Goal: Task Accomplishment & Management: Manage account settings

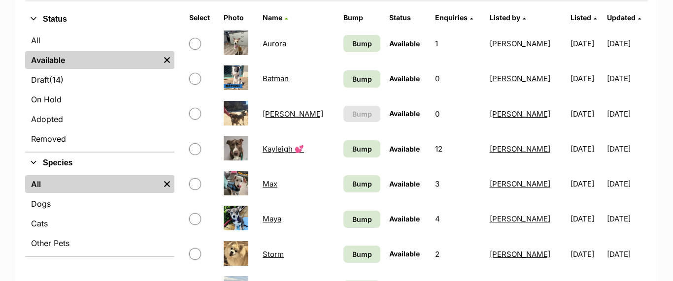
scroll to position [231, 0]
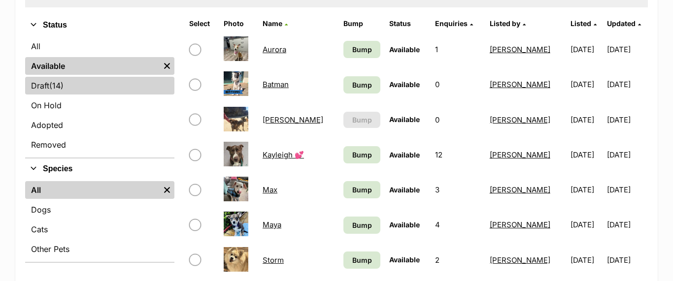
click at [49, 86] on link "Draft (14) Items" at bounding box center [99, 86] width 149 height 18
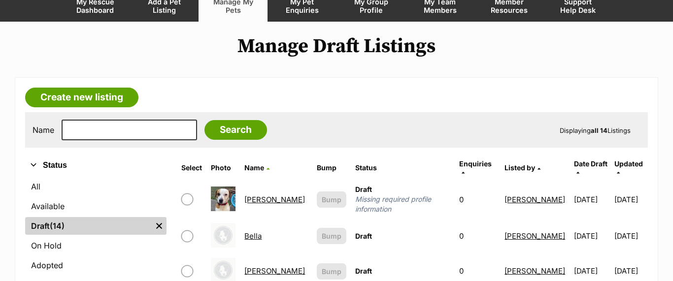
scroll to position [93, 0]
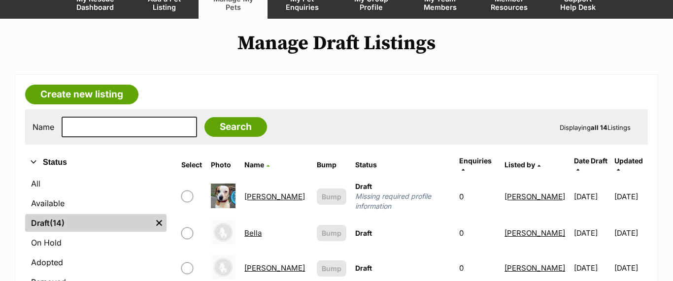
click at [250, 192] on link "Andy" at bounding box center [274, 196] width 61 height 9
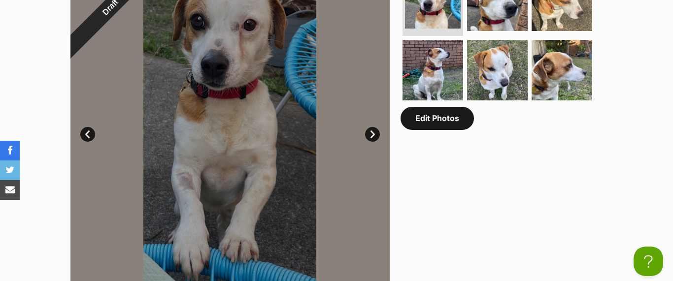
click at [432, 127] on link "Edit Photos" at bounding box center [437, 118] width 73 height 23
click at [429, 122] on link "Edit Photos" at bounding box center [437, 118] width 73 height 23
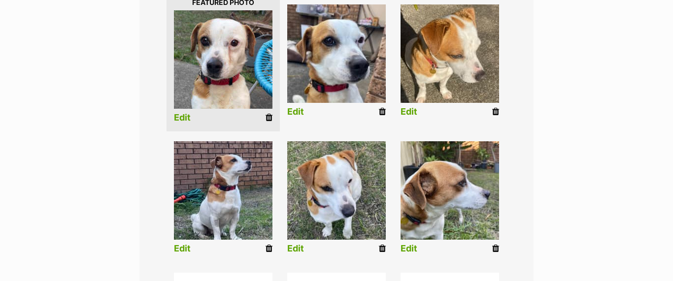
scroll to position [263, 0]
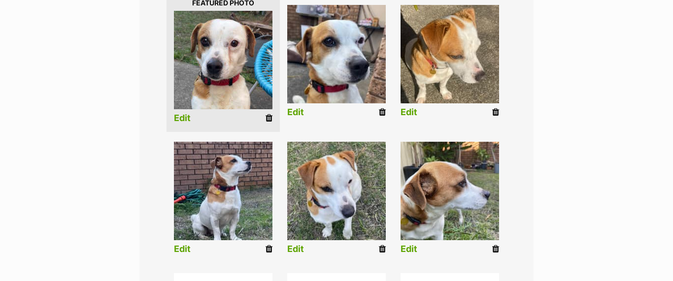
click at [267, 119] on icon at bounding box center [269, 118] width 7 height 9
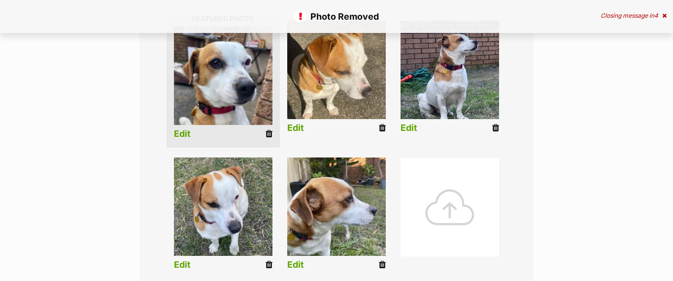
scroll to position [249, 0]
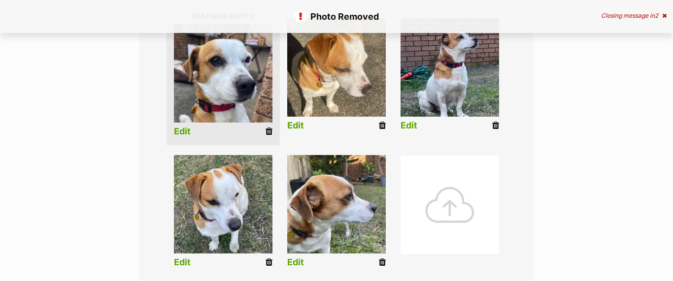
click at [267, 127] on icon at bounding box center [269, 131] width 7 height 9
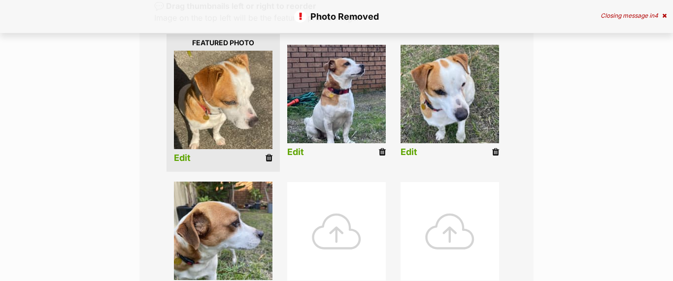
scroll to position [224, 0]
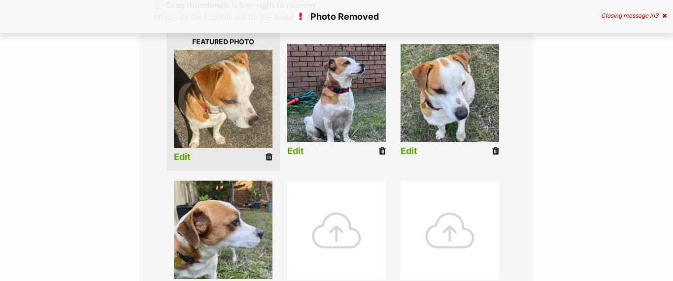
click at [267, 157] on icon at bounding box center [269, 157] width 7 height 9
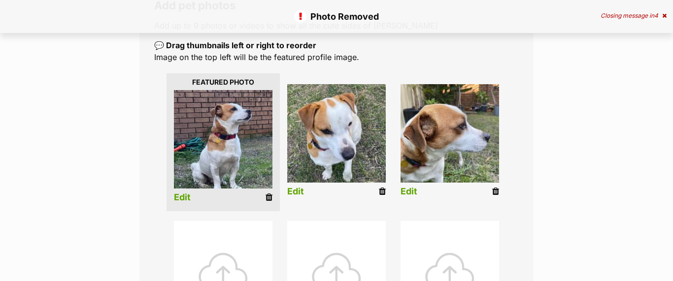
scroll to position [204, 0]
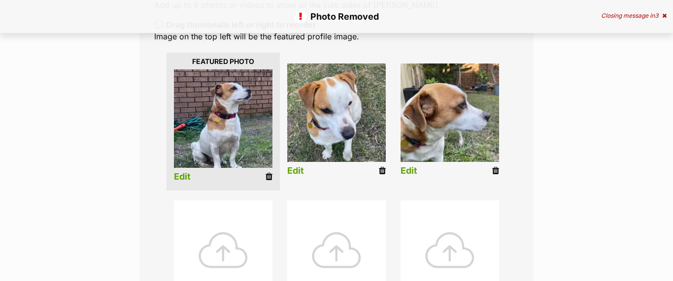
click at [496, 168] on icon at bounding box center [495, 171] width 7 height 9
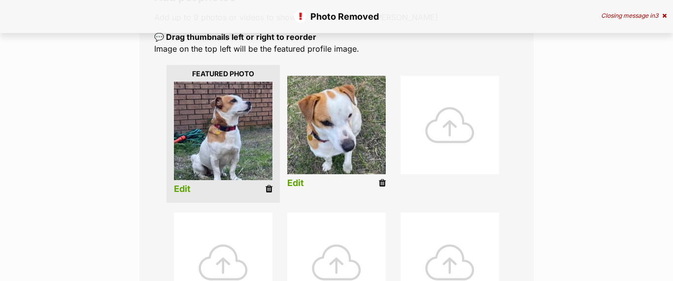
click at [385, 183] on icon at bounding box center [382, 183] width 7 height 9
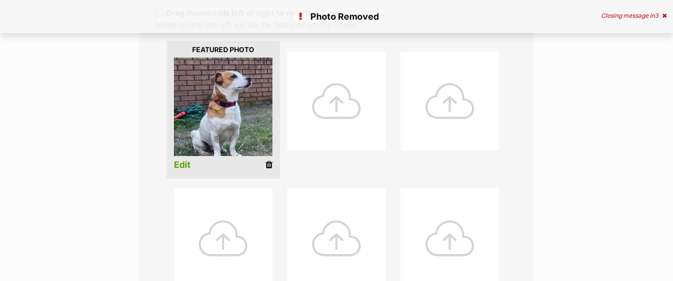
click at [332, 105] on div at bounding box center [336, 101] width 99 height 99
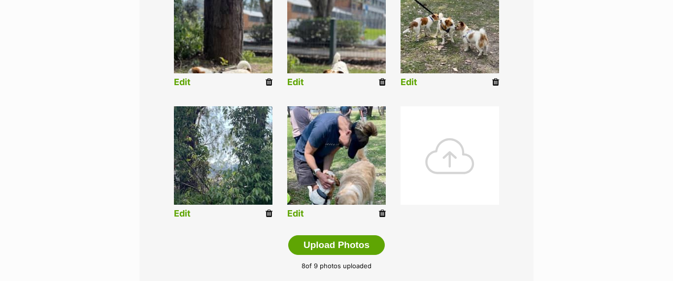
scroll to position [427, 0]
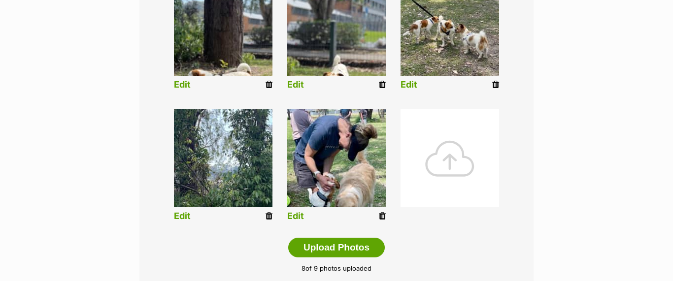
click at [181, 215] on link "Edit" at bounding box center [182, 216] width 17 height 10
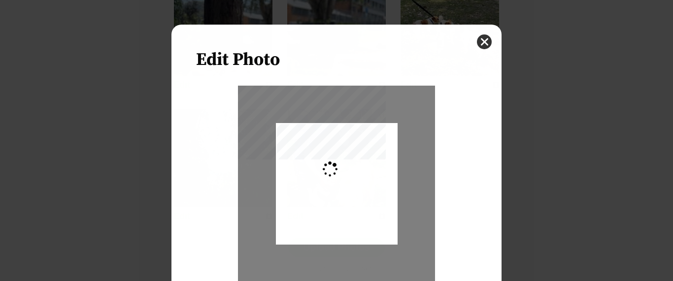
scroll to position [0, 0]
type input "0.2744"
drag, startPoint x: 363, startPoint y: 162, endPoint x: 369, endPoint y: 132, distance: 30.6
click at [369, 132] on div "Dialog Window - Close (Press escape to close)" at bounding box center [337, 155] width 122 height 250
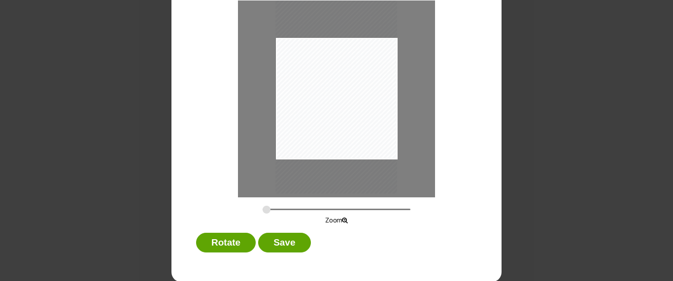
scroll to position [84, 0]
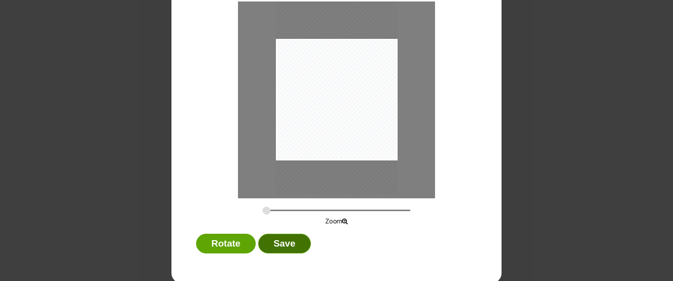
click at [289, 241] on button "Save" at bounding box center [284, 244] width 52 height 20
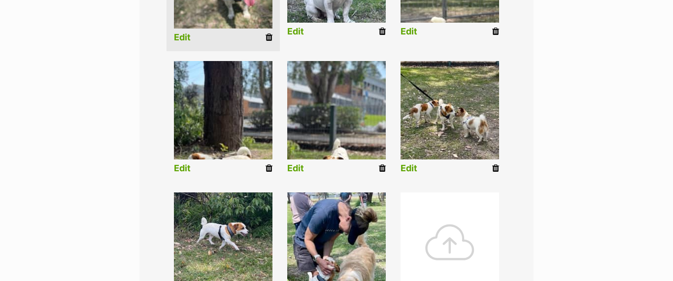
scroll to position [336, 0]
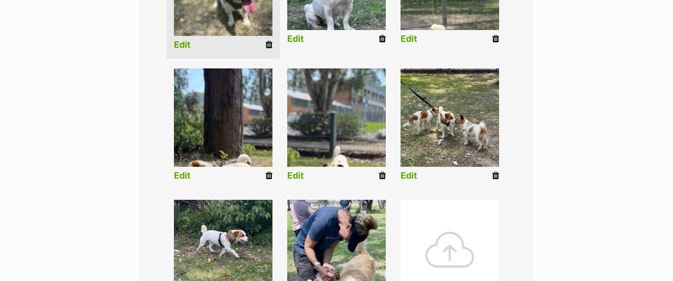
click at [293, 175] on link "Edit" at bounding box center [295, 176] width 17 height 10
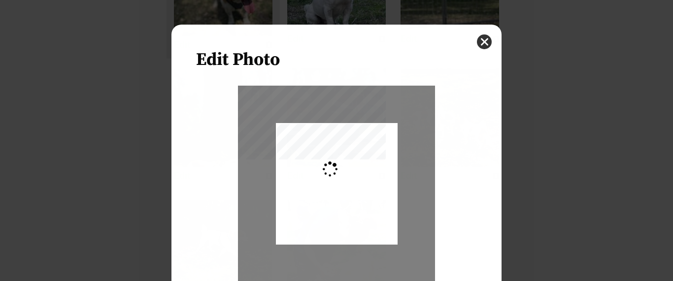
scroll to position [0, 0]
type input "0.2744"
drag, startPoint x: 370, startPoint y: 192, endPoint x: 367, endPoint y: 176, distance: 15.6
click at [367, 176] on div "Dialog Window - Close (Press escape to close)" at bounding box center [337, 168] width 122 height 263
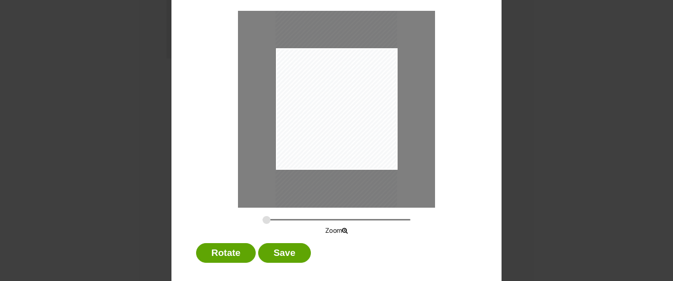
scroll to position [86, 0]
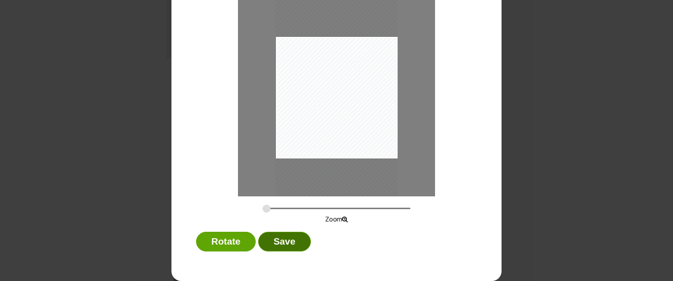
click at [276, 242] on button "Save" at bounding box center [284, 242] width 52 height 20
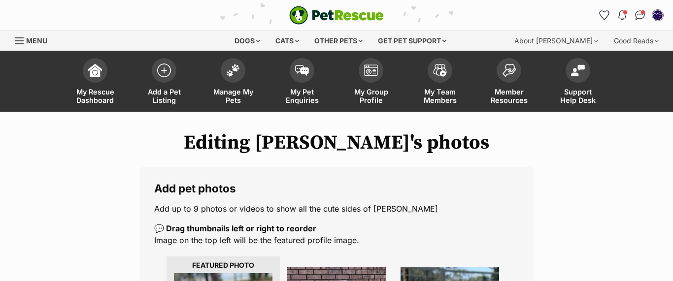
scroll to position [336, 0]
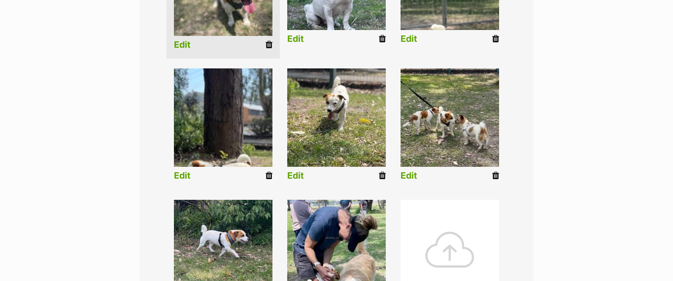
click at [182, 172] on link "Edit" at bounding box center [182, 176] width 17 height 10
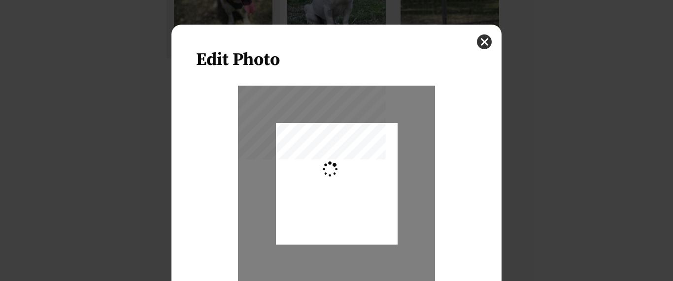
scroll to position [0, 0]
type input "0.2744"
drag, startPoint x: 380, startPoint y: 200, endPoint x: 375, endPoint y: 175, distance: 24.5
click at [375, 175] on div "Dialog Window - Close (Press escape to close)" at bounding box center [337, 159] width 122 height 263
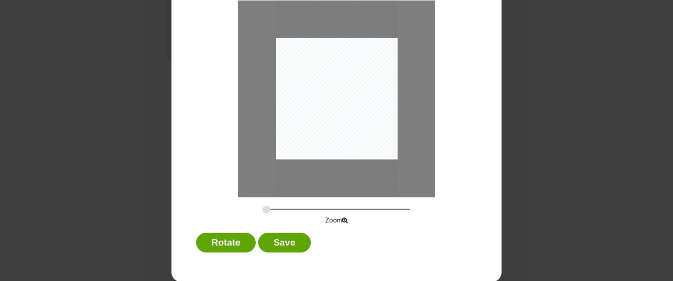
scroll to position [86, 0]
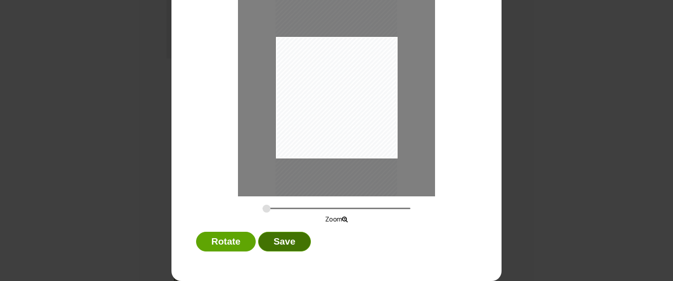
click at [276, 241] on button "Save" at bounding box center [284, 242] width 52 height 20
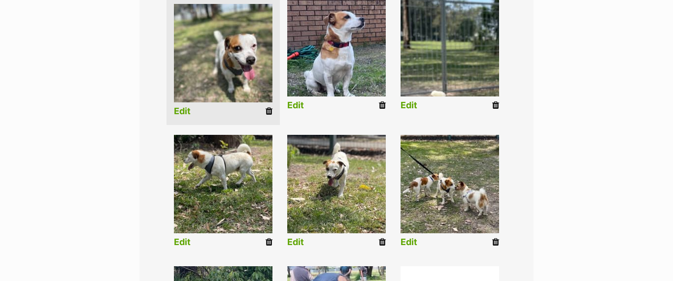
scroll to position [233, 0]
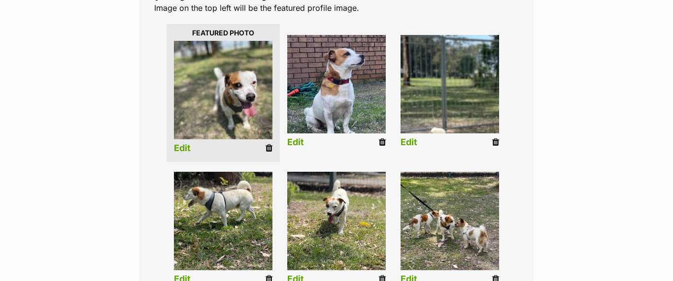
click at [408, 142] on link "Edit" at bounding box center [409, 142] width 17 height 10
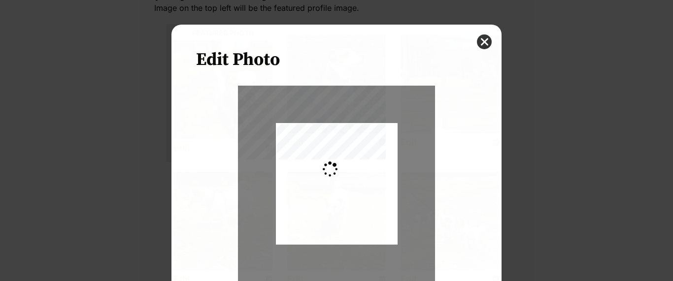
scroll to position [0, 0]
type input "0.2744"
drag, startPoint x: 369, startPoint y: 198, endPoint x: 368, endPoint y: 160, distance: 37.5
click at [368, 160] on div "Dialog Window - Close (Press escape to close)" at bounding box center [337, 147] width 122 height 263
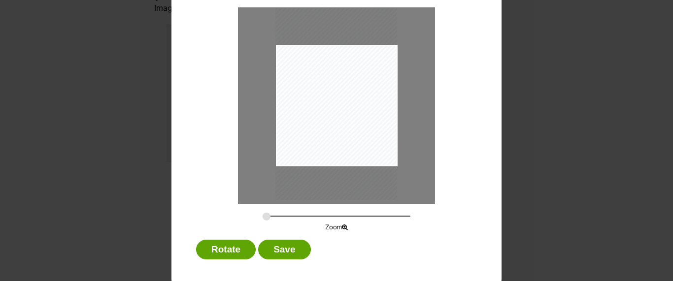
scroll to position [86, 0]
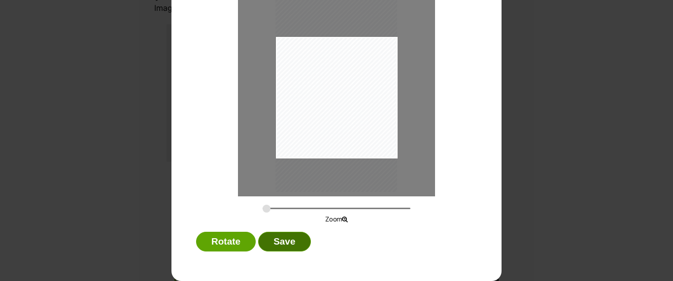
click at [286, 242] on button "Save" at bounding box center [284, 242] width 52 height 20
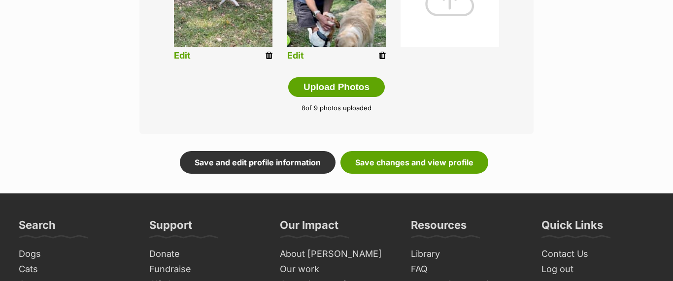
scroll to position [589, 0]
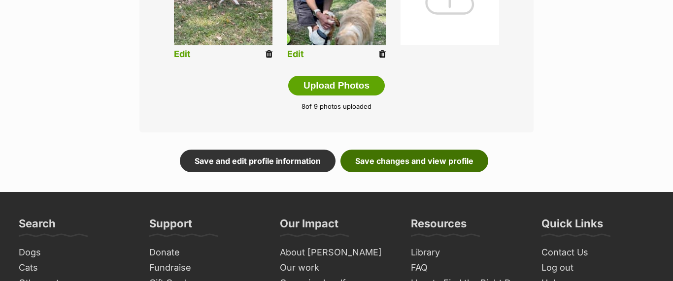
click at [415, 162] on link "Save changes and view profile" at bounding box center [414, 161] width 148 height 23
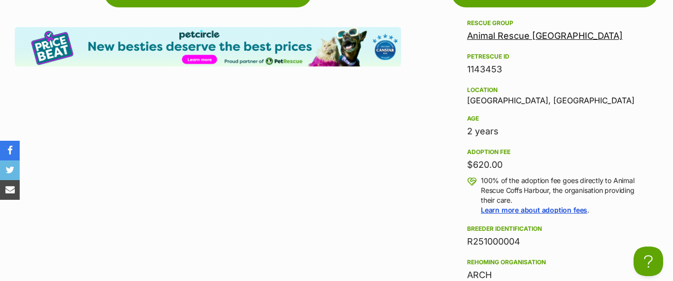
scroll to position [183, 0]
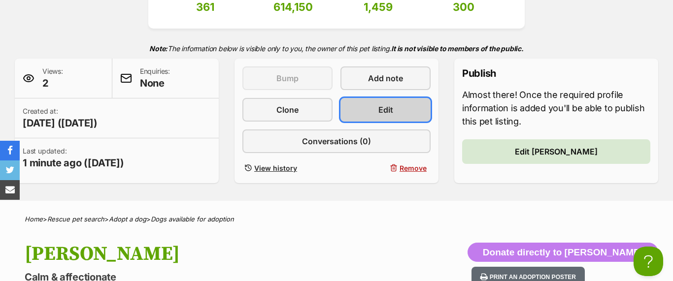
click at [383, 107] on span "Edit" at bounding box center [385, 110] width 15 height 12
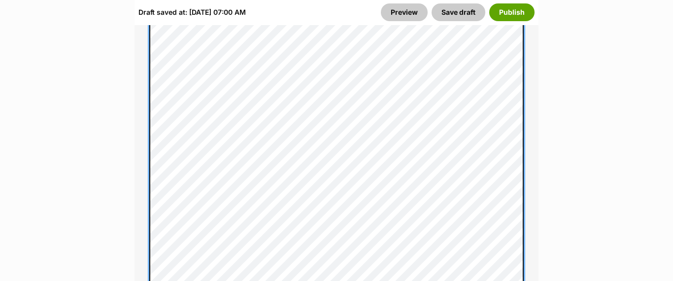
scroll to position [887, 0]
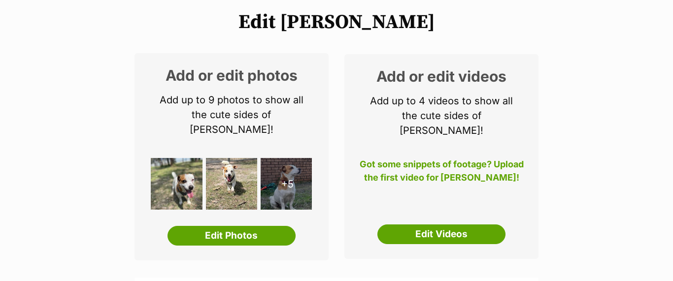
scroll to position [113, 0]
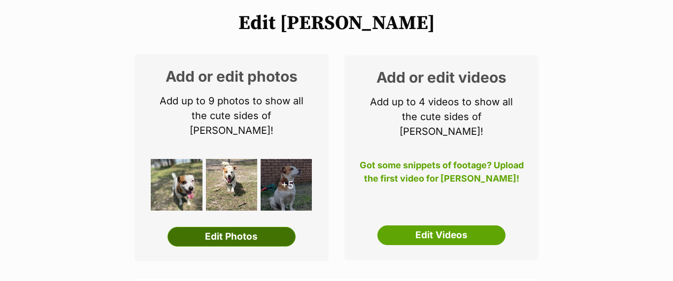
click at [222, 227] on link "Edit Photos" at bounding box center [232, 237] width 128 height 20
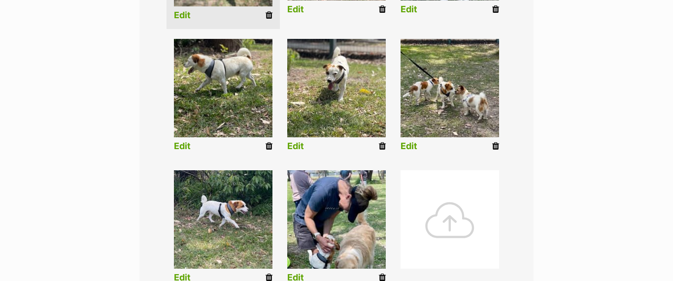
click at [449, 220] on div at bounding box center [450, 219] width 99 height 99
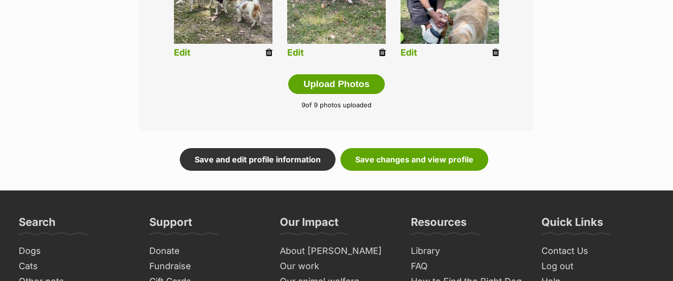
scroll to position [594, 0]
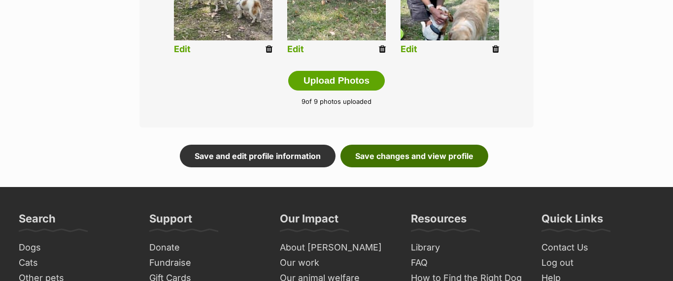
click at [430, 158] on link "Save changes and view profile" at bounding box center [414, 156] width 148 height 23
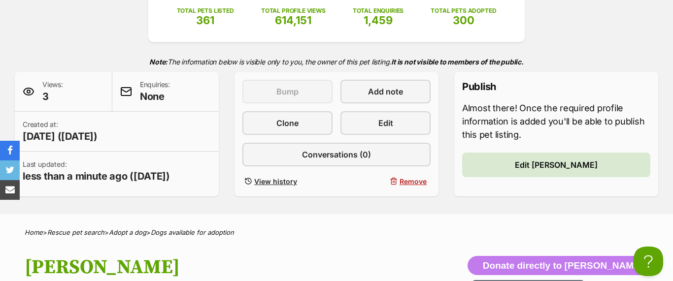
scroll to position [190, 0]
